Goal: Task Accomplishment & Management: Manage account settings

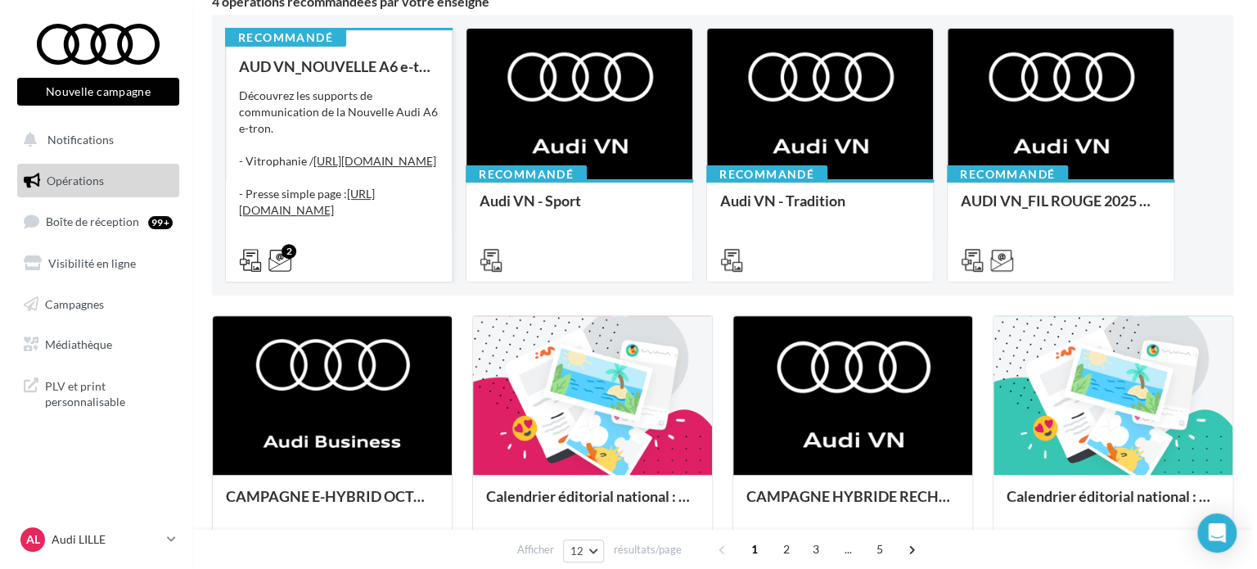
scroll to position [327, 0]
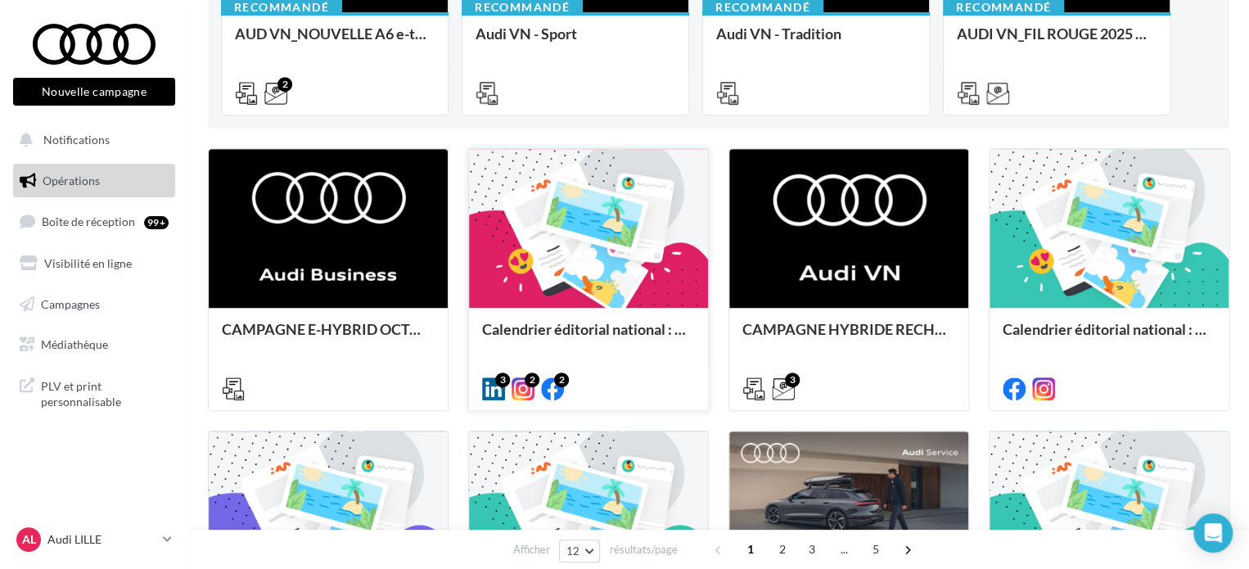
click at [648, 271] on div at bounding box center [588, 229] width 239 height 160
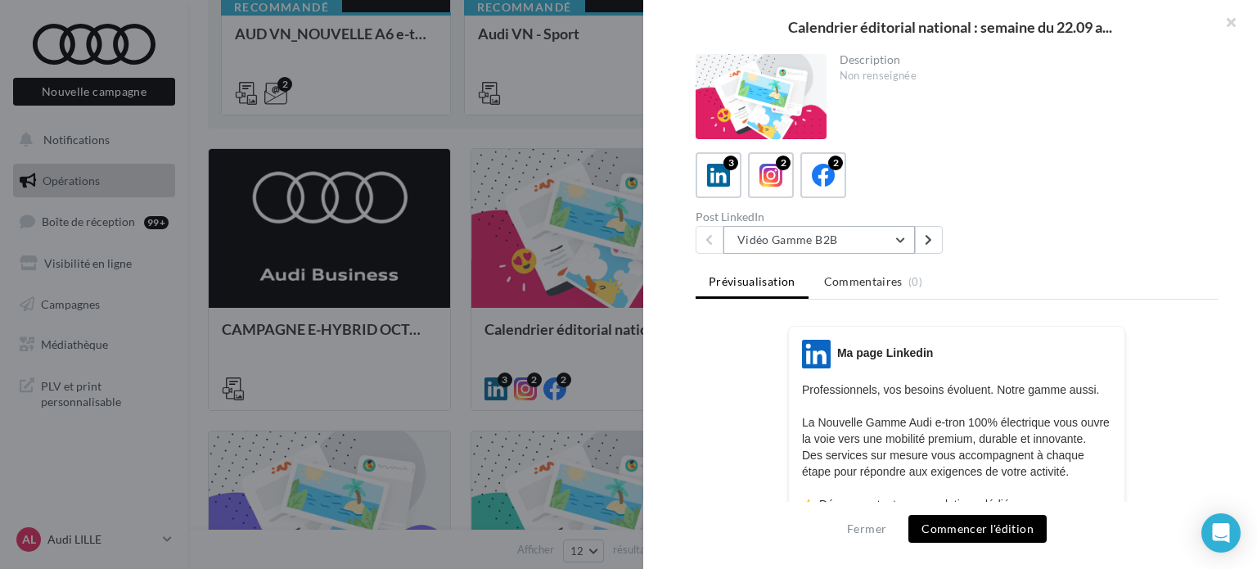
click at [807, 243] on button "Vidéo Gamme B2B" at bounding box center [818, 240] width 191 height 28
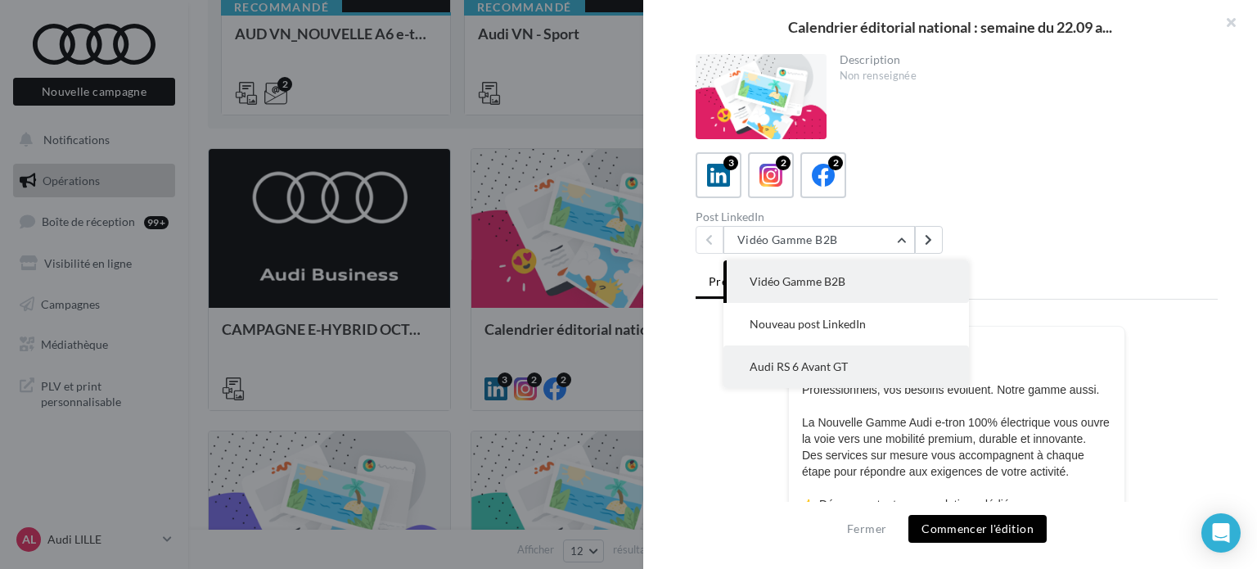
click at [818, 366] on span "Audi RS 6 Avant GT" at bounding box center [799, 366] width 98 height 14
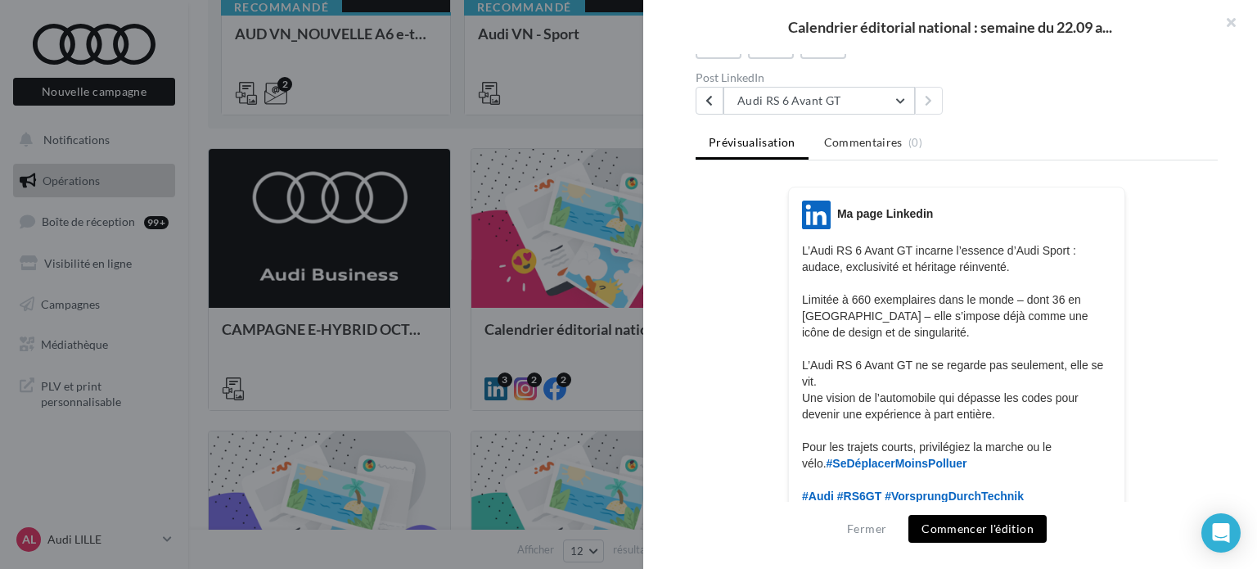
scroll to position [0, 0]
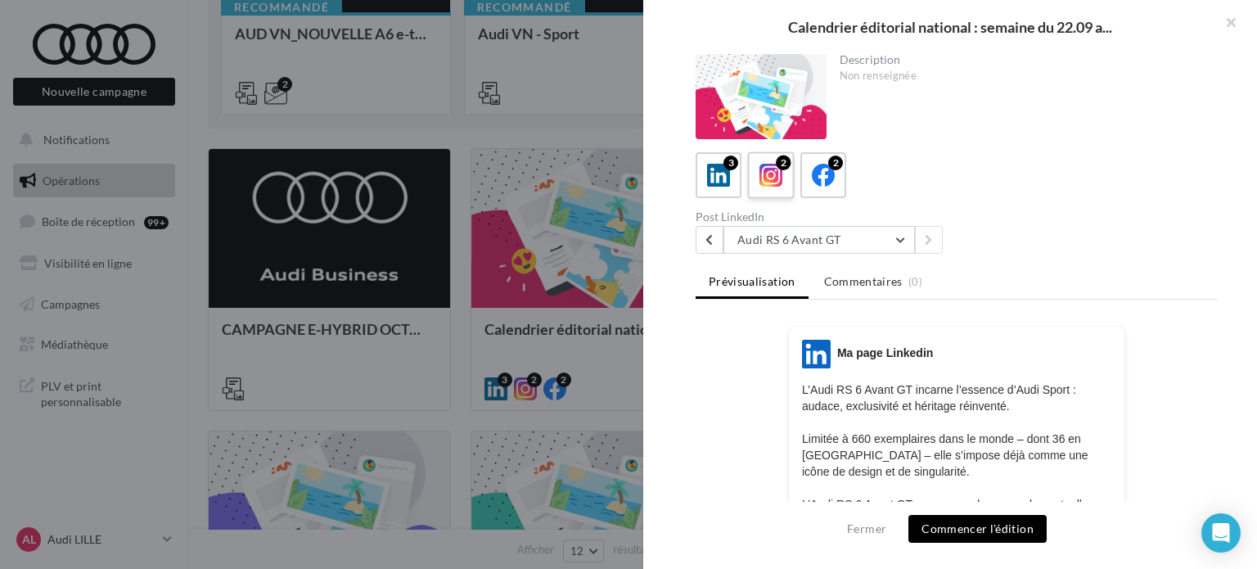
click at [779, 173] on icon at bounding box center [771, 176] width 24 height 24
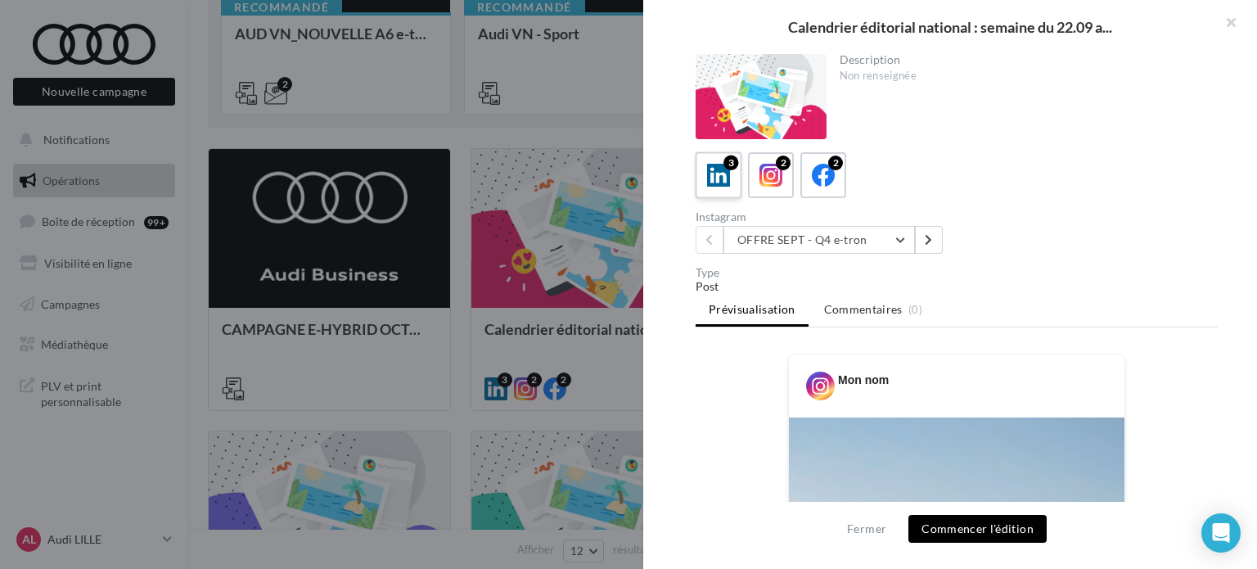
click at [705, 174] on div "3" at bounding box center [719, 175] width 30 height 30
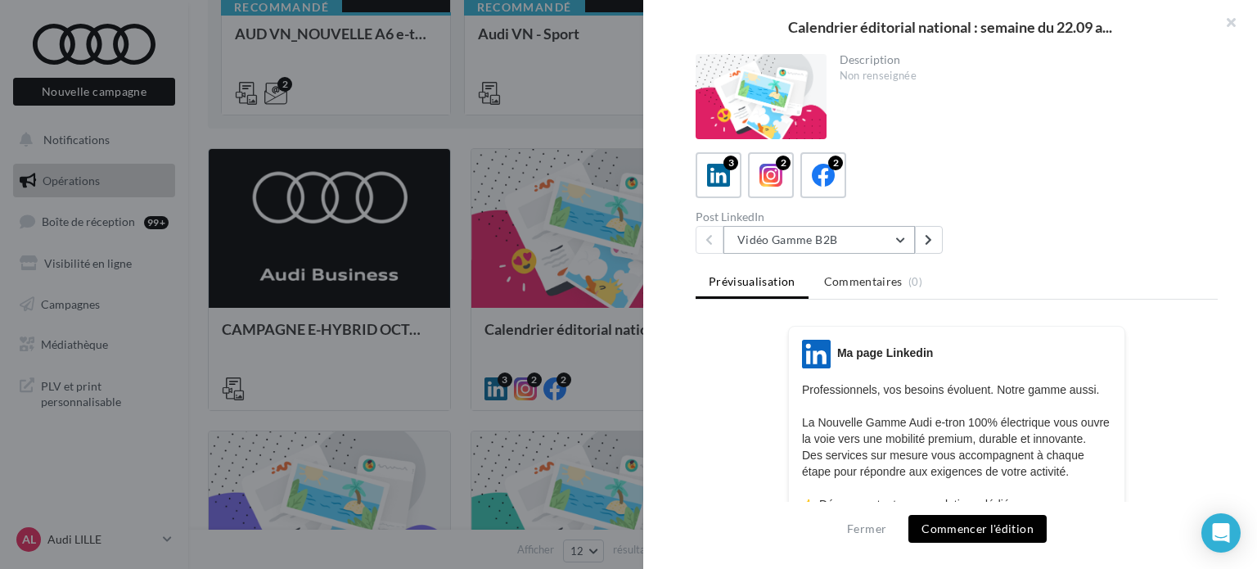
click at [838, 245] on button "Vidéo Gamme B2B" at bounding box center [818, 240] width 191 height 28
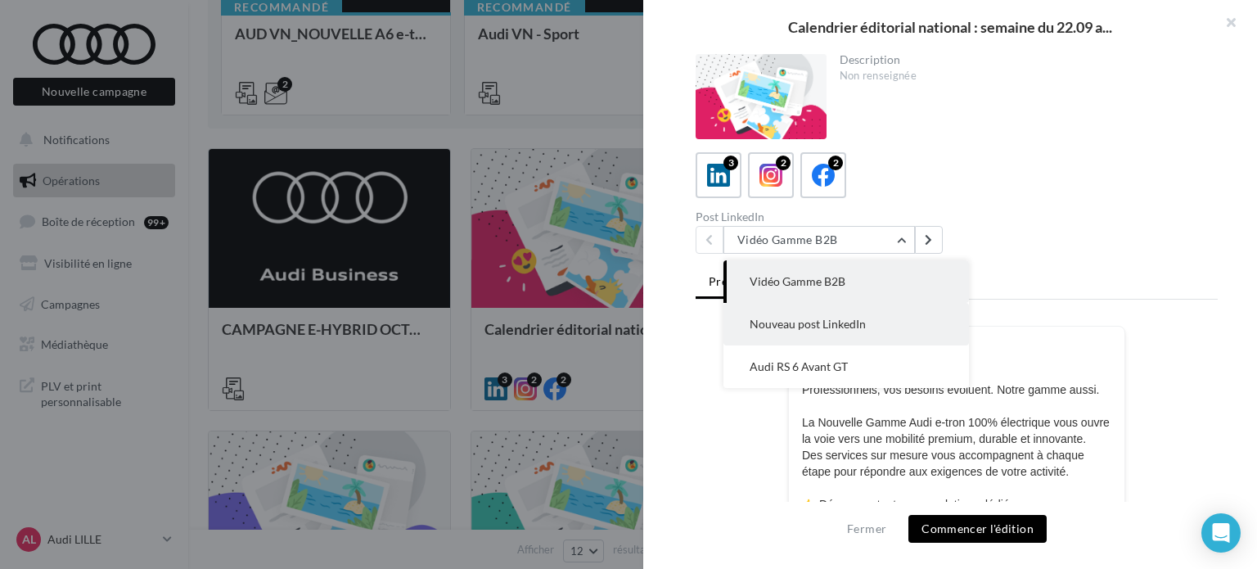
click at [815, 323] on span "Nouveau post LinkedIn" at bounding box center [808, 324] width 116 height 14
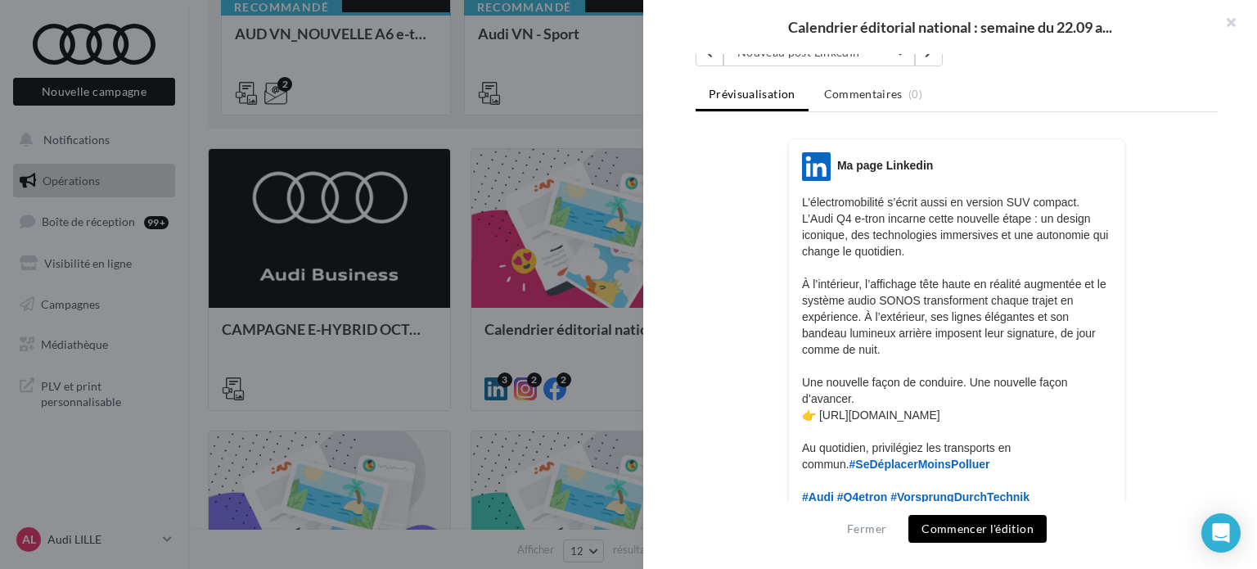
scroll to position [147, 0]
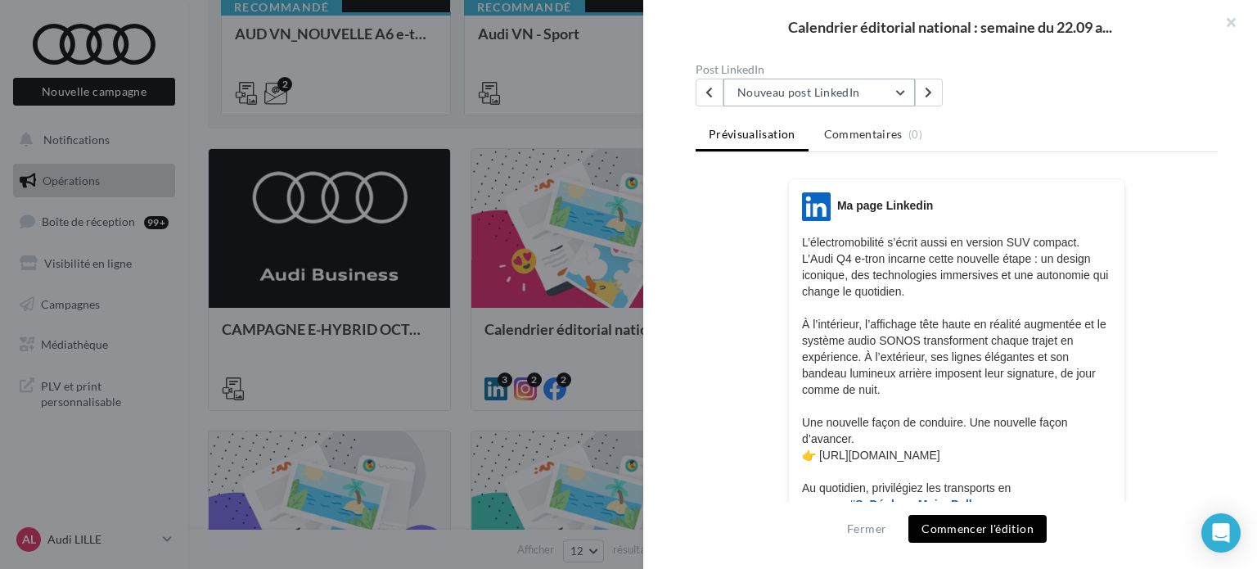
click at [813, 86] on button "Nouveau post LinkedIn" at bounding box center [818, 93] width 191 height 28
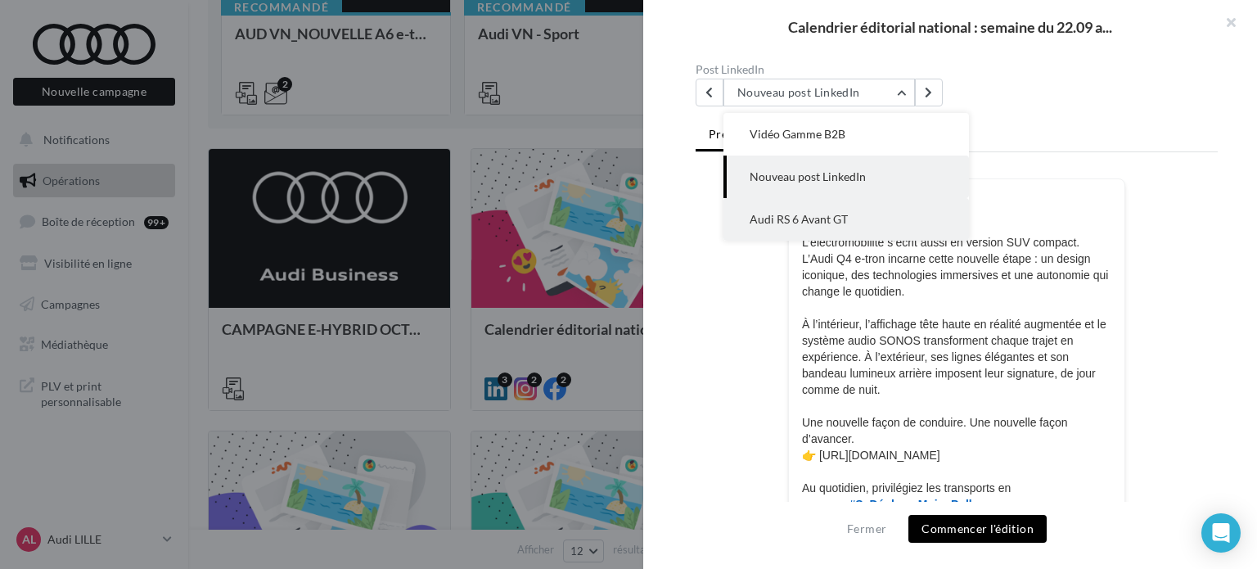
click at [823, 214] on span "Audi RS 6 Avant GT" at bounding box center [799, 219] width 98 height 14
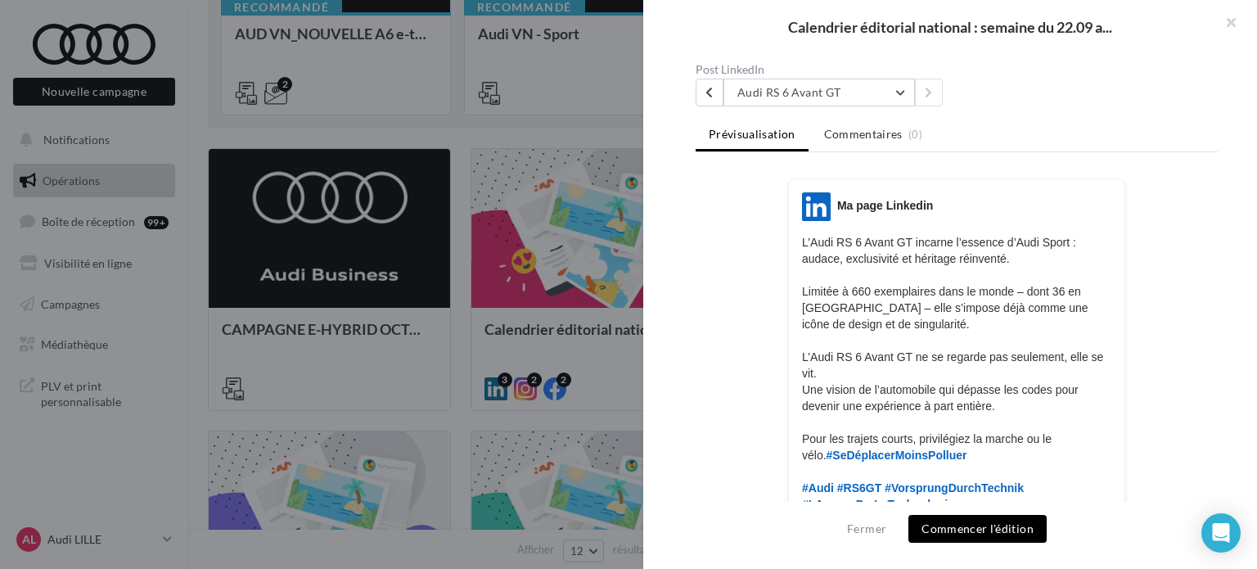
scroll to position [573, 0]
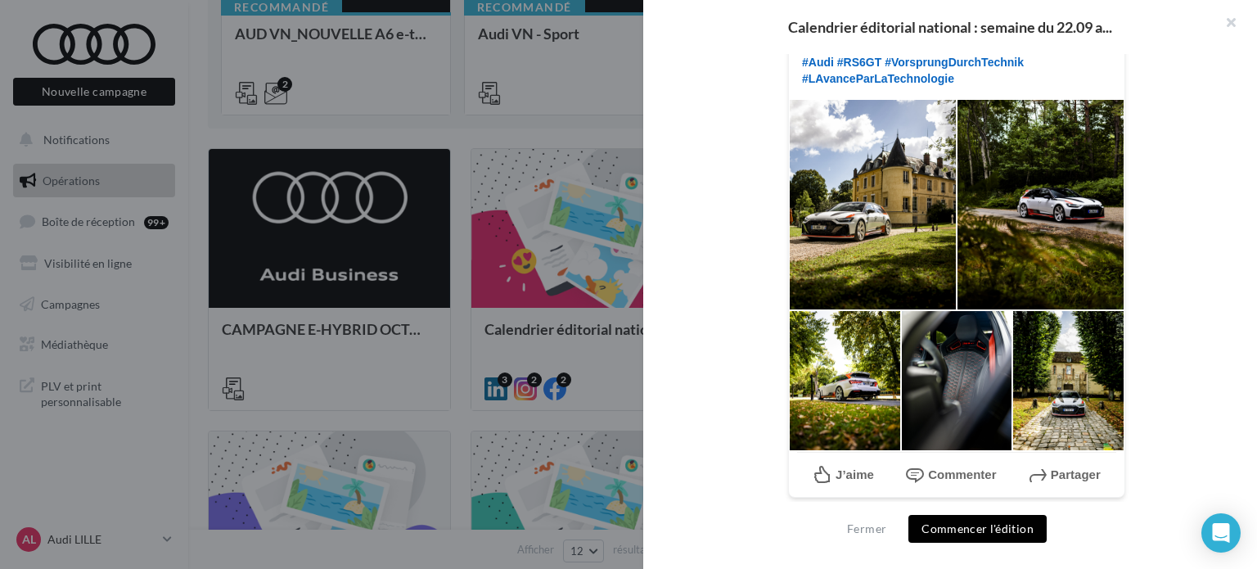
click at [877, 186] on div at bounding box center [873, 204] width 168 height 211
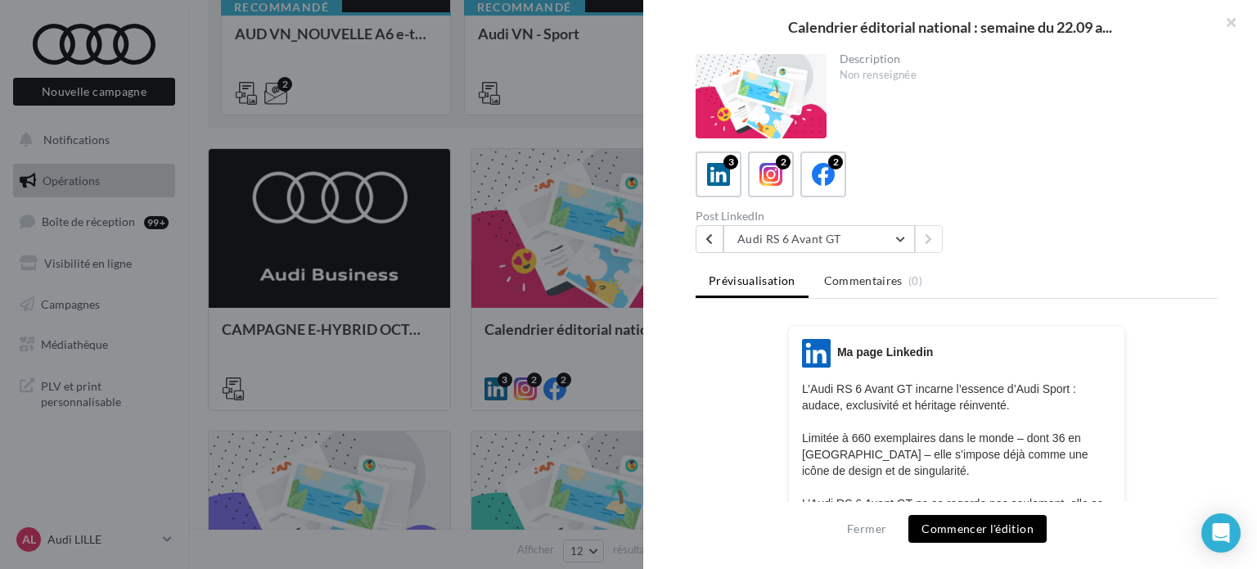
scroll to position [0, 0]
click at [859, 234] on button "Audi RS 6 Avant GT" at bounding box center [818, 240] width 191 height 28
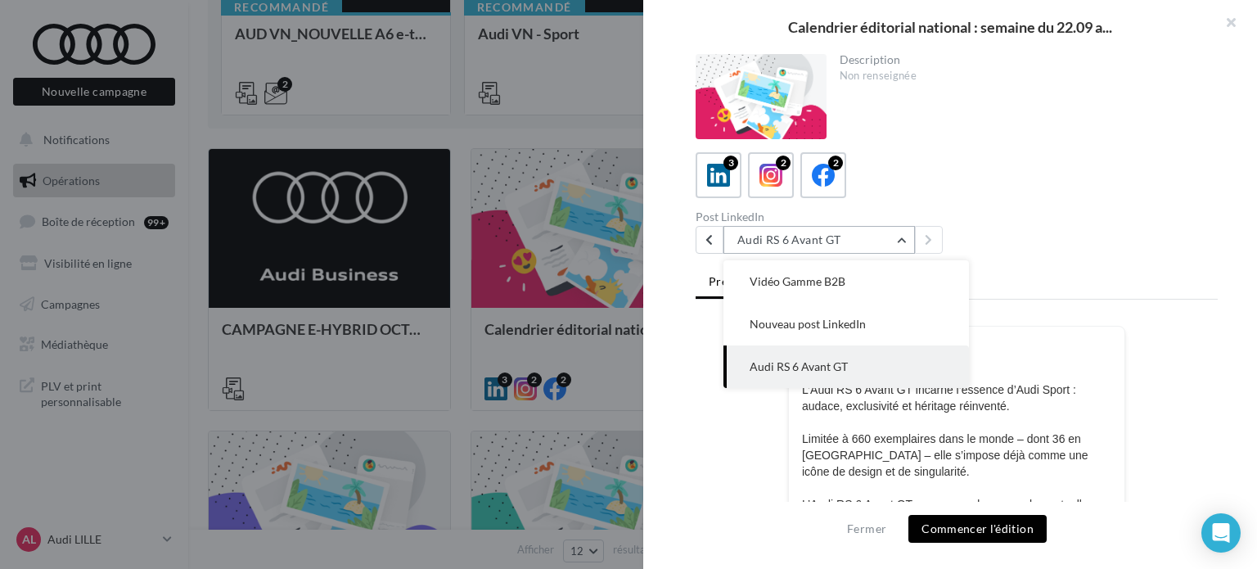
click at [859, 234] on button "Audi RS 6 Avant GT" at bounding box center [818, 240] width 191 height 28
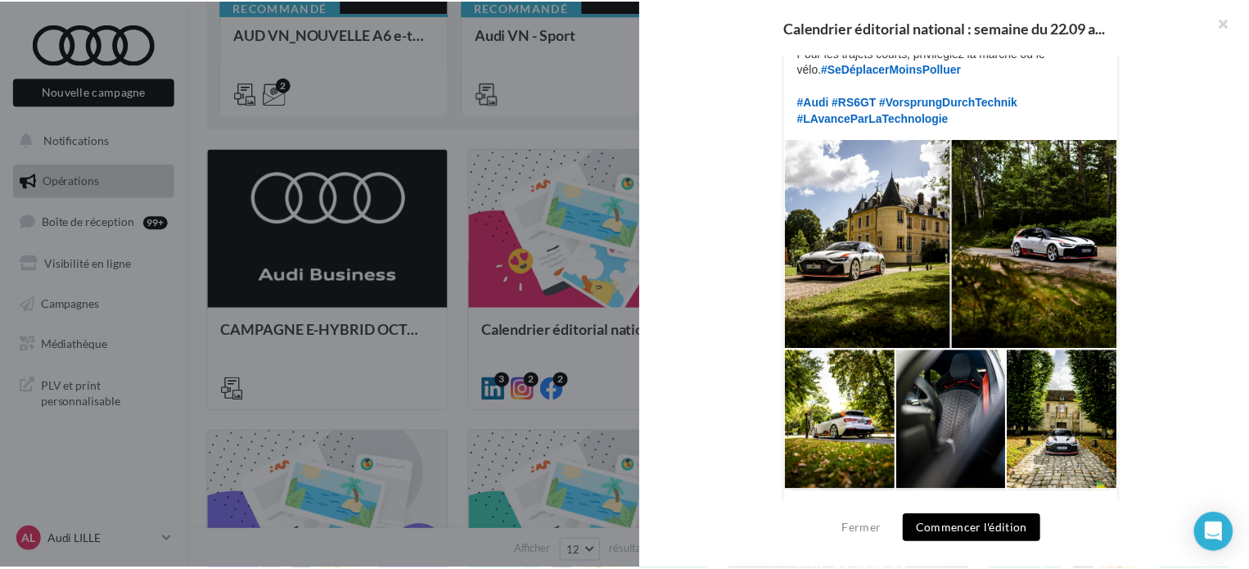
scroll to position [573, 0]
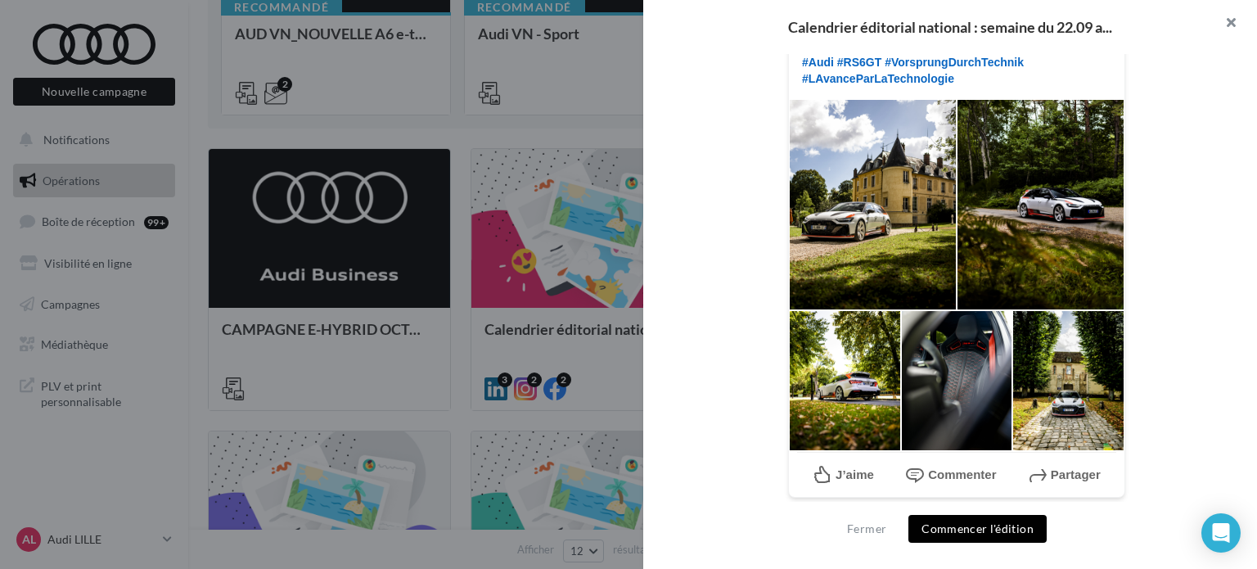
click at [1228, 29] on button "button" at bounding box center [1224, 24] width 65 height 49
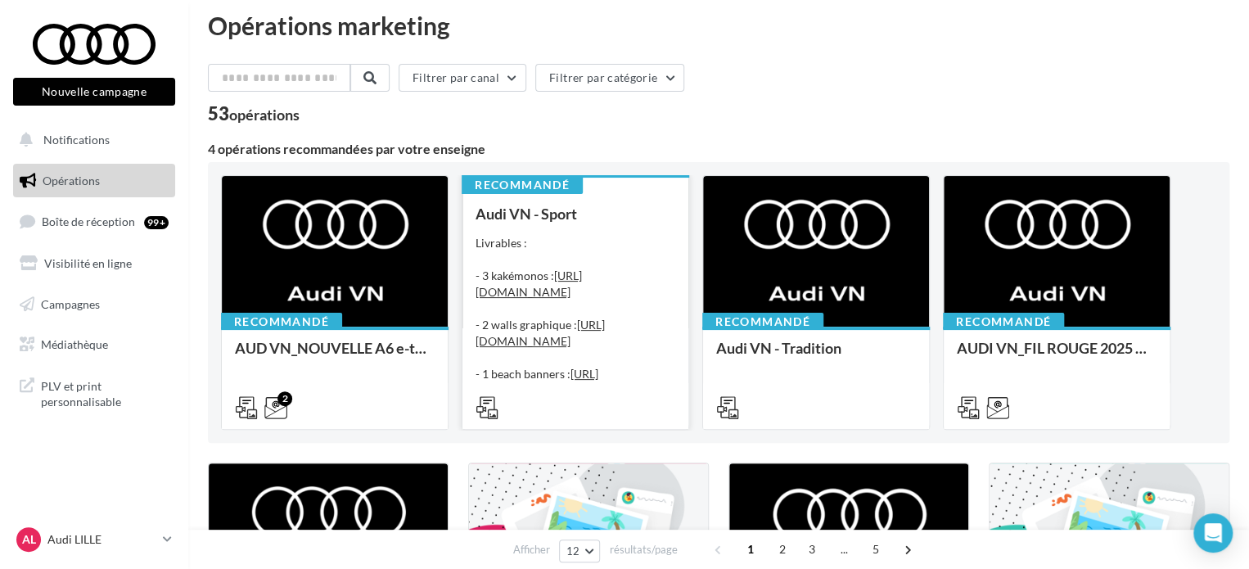
scroll to position [0, 0]
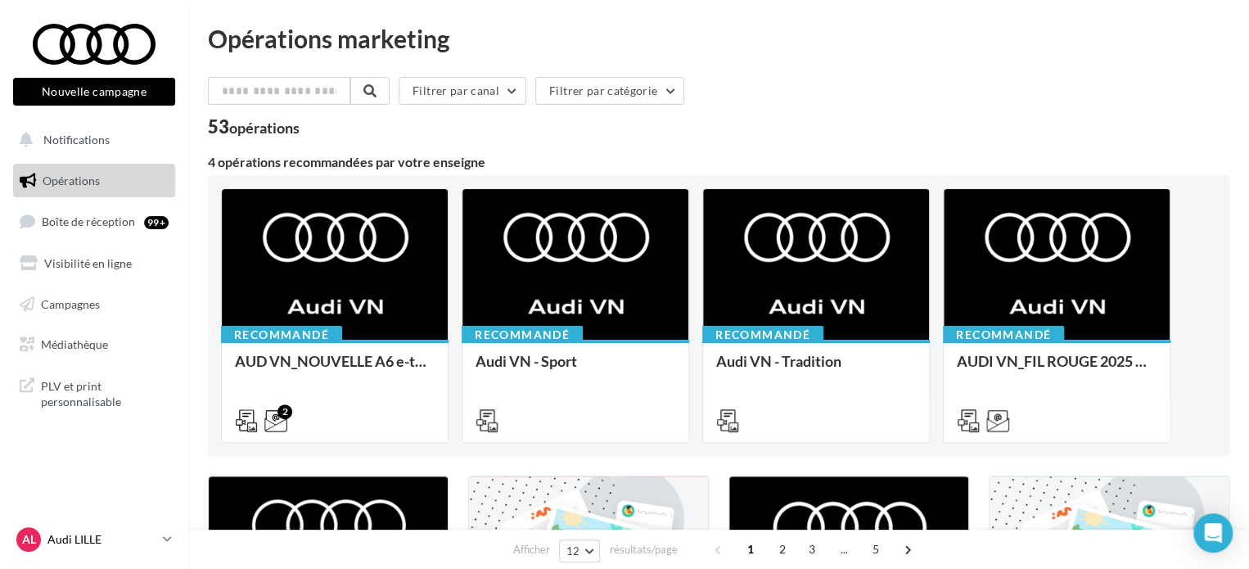
click at [70, 549] on div "AL Audi LILLE audi-lill-tra" at bounding box center [86, 539] width 140 height 25
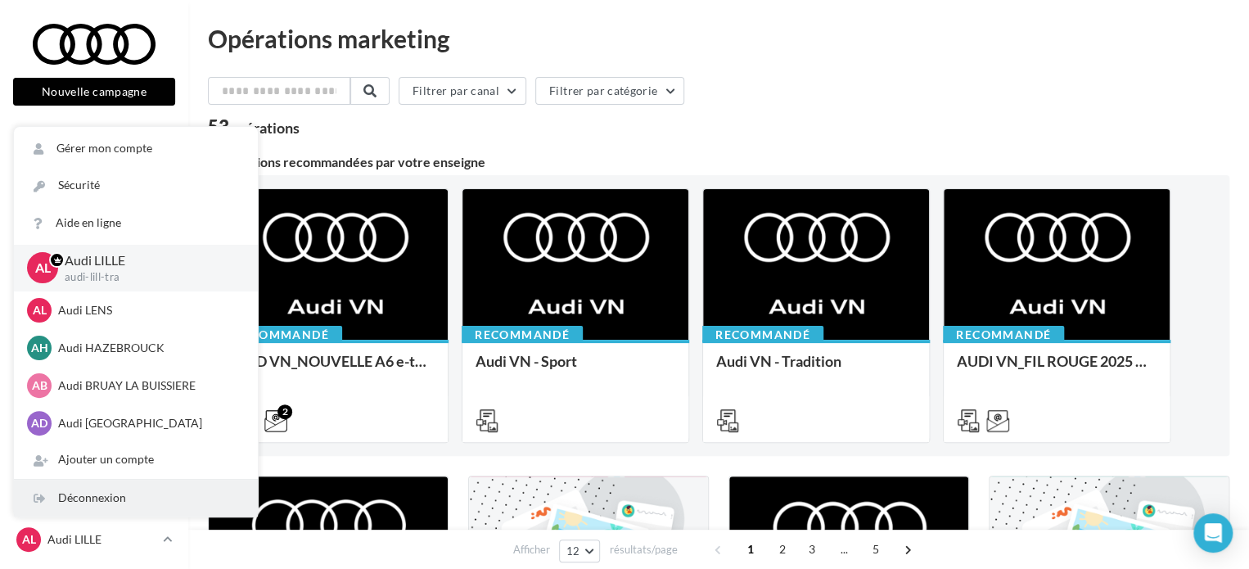
click at [91, 493] on div "Déconnexion" at bounding box center [136, 498] width 244 height 37
